Goal: Task Accomplishment & Management: Complete application form

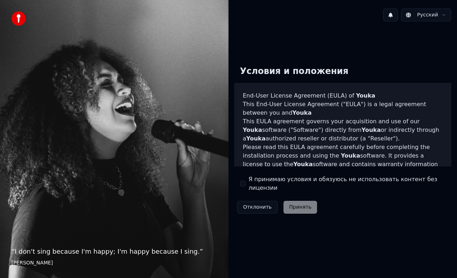
click at [244, 183] on button "Я принимаю условия и обязуюсь не использовать контент без лицензии" at bounding box center [243, 184] width 6 height 6
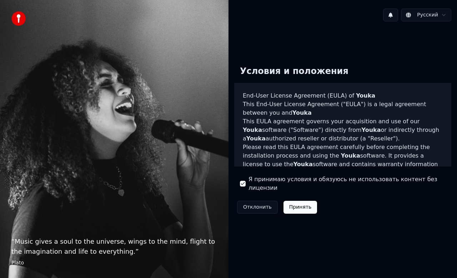
click at [293, 204] on button "Принять" at bounding box center [300, 207] width 34 height 13
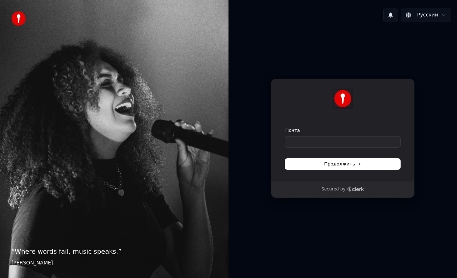
click at [340, 94] on img at bounding box center [342, 98] width 17 height 17
